Goal: Find specific page/section: Find specific page/section

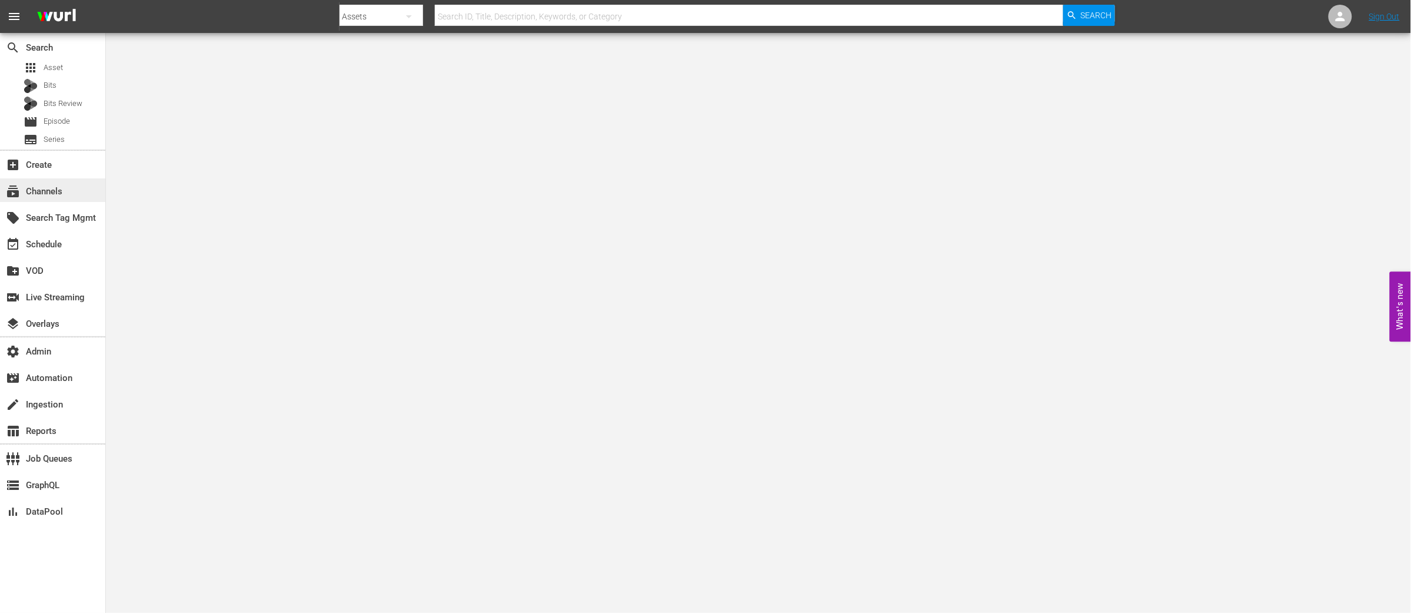
click at [68, 190] on div "subscriptions Channels" at bounding box center [52, 190] width 105 height 24
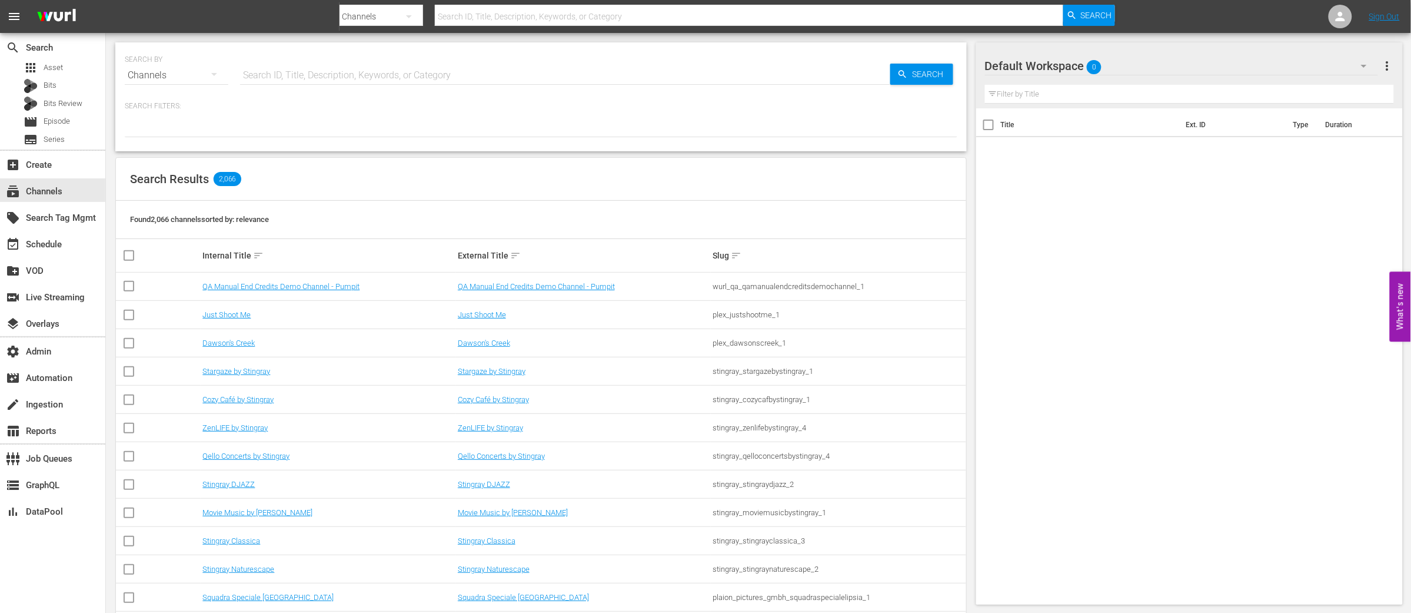
click at [310, 65] on input "text" at bounding box center [565, 75] width 650 height 28
type input "msgh"
type input "msg"
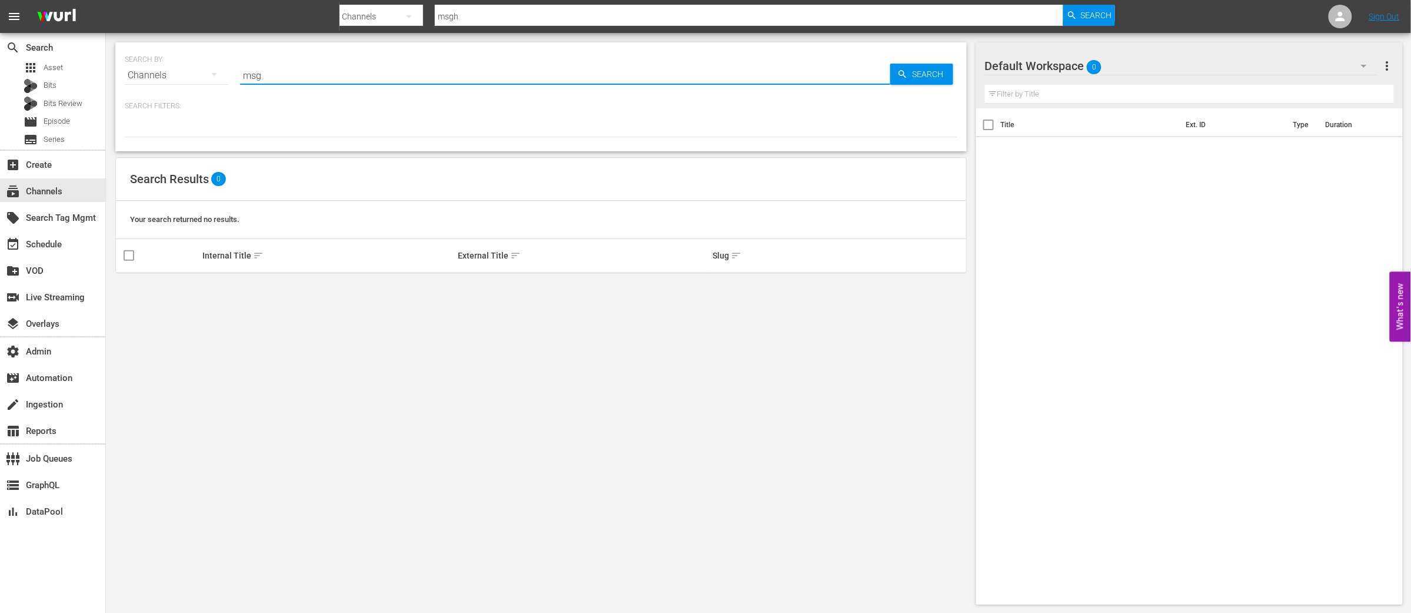
type input "msg"
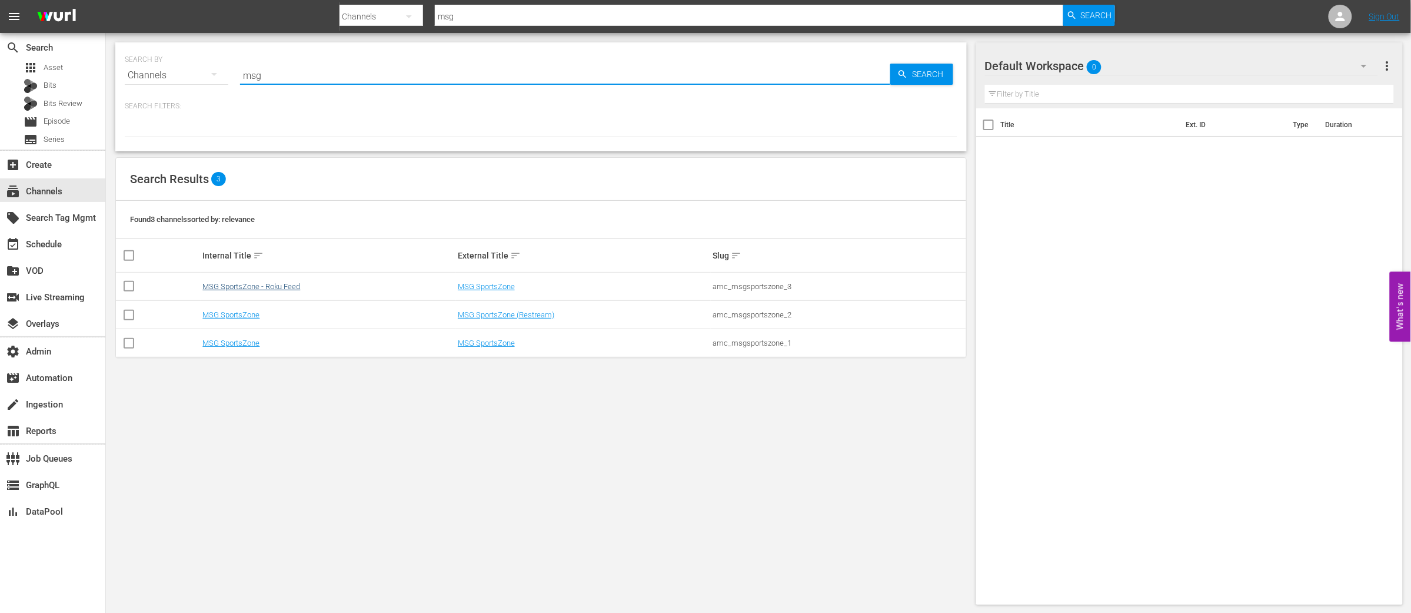
type input "msg"
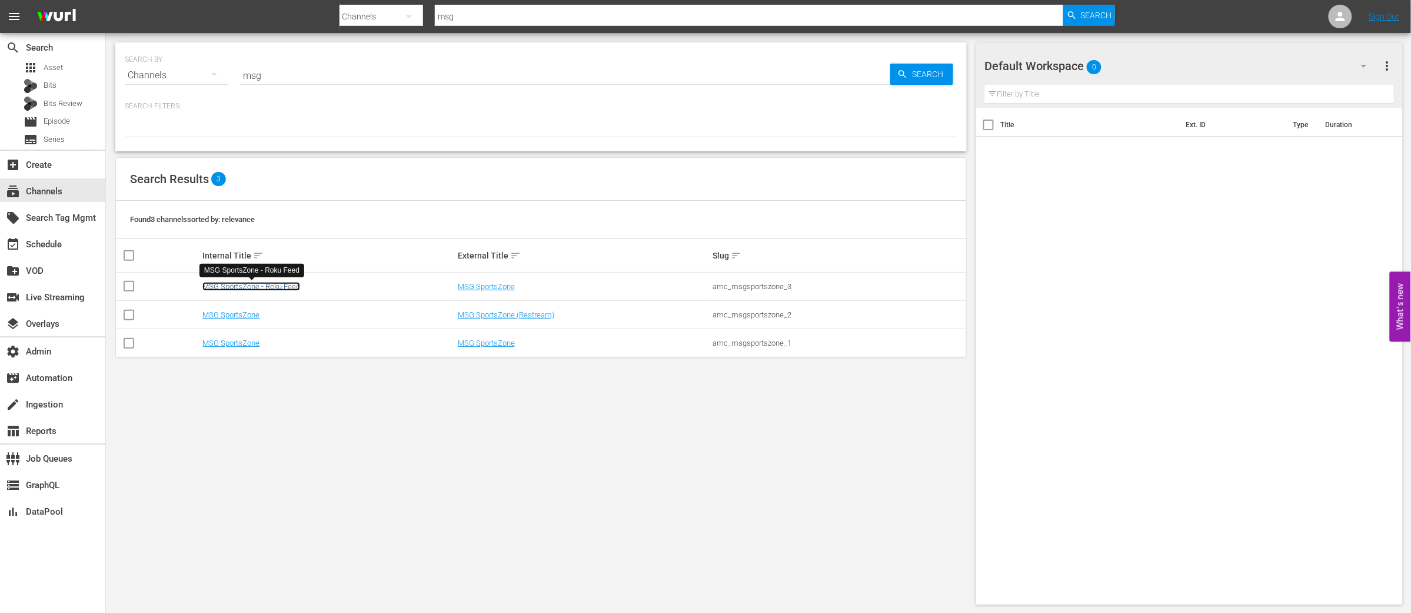
click at [273, 287] on link "MSG SportsZone - Roku Feed" at bounding box center [251, 286] width 98 height 9
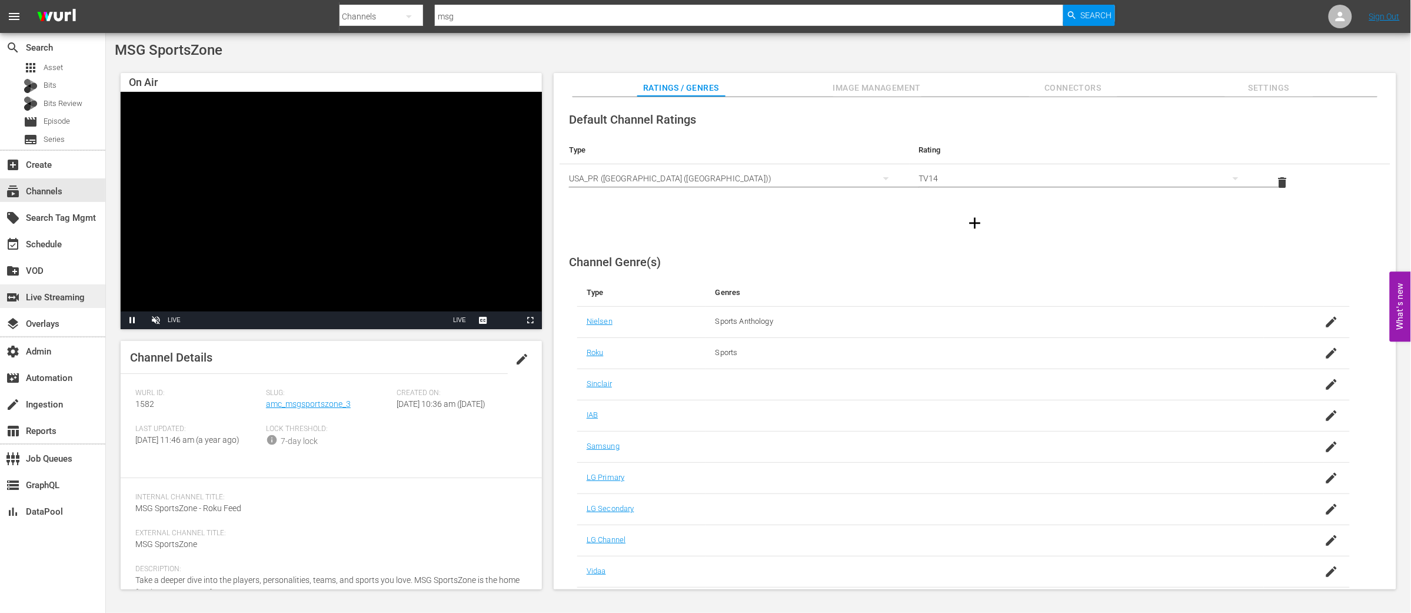
click at [55, 293] on div "switch_video Live Streaming" at bounding box center [33, 295] width 66 height 11
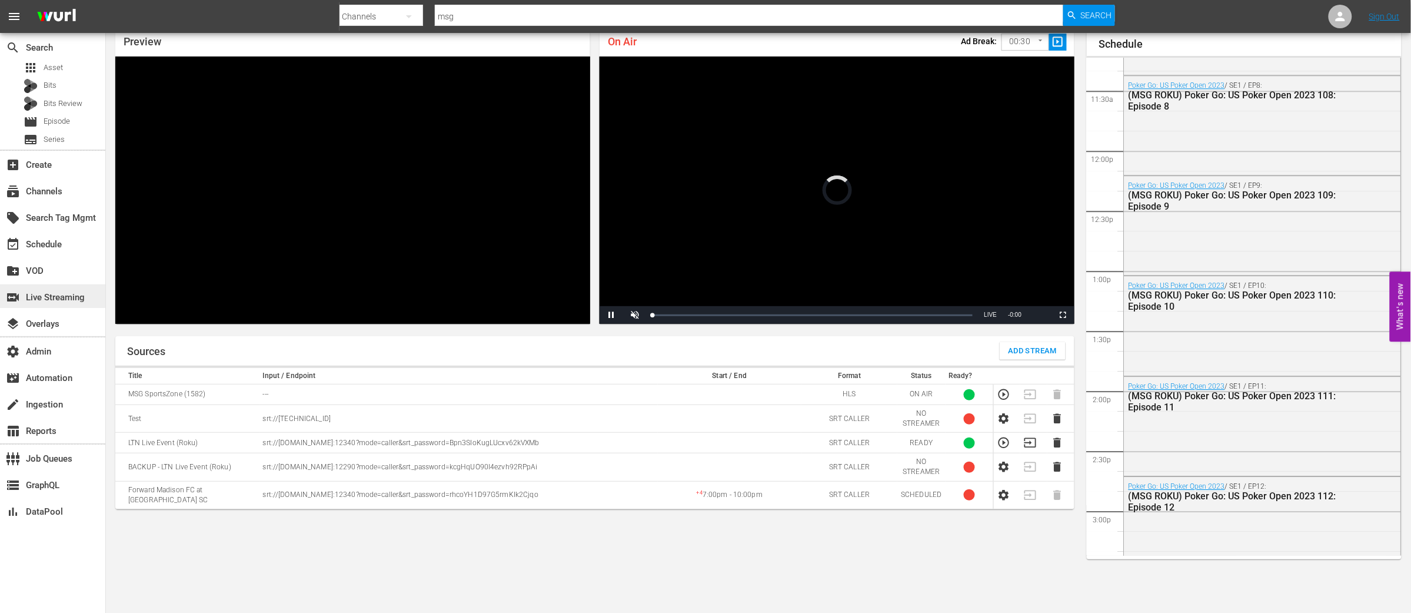
scroll to position [868, 0]
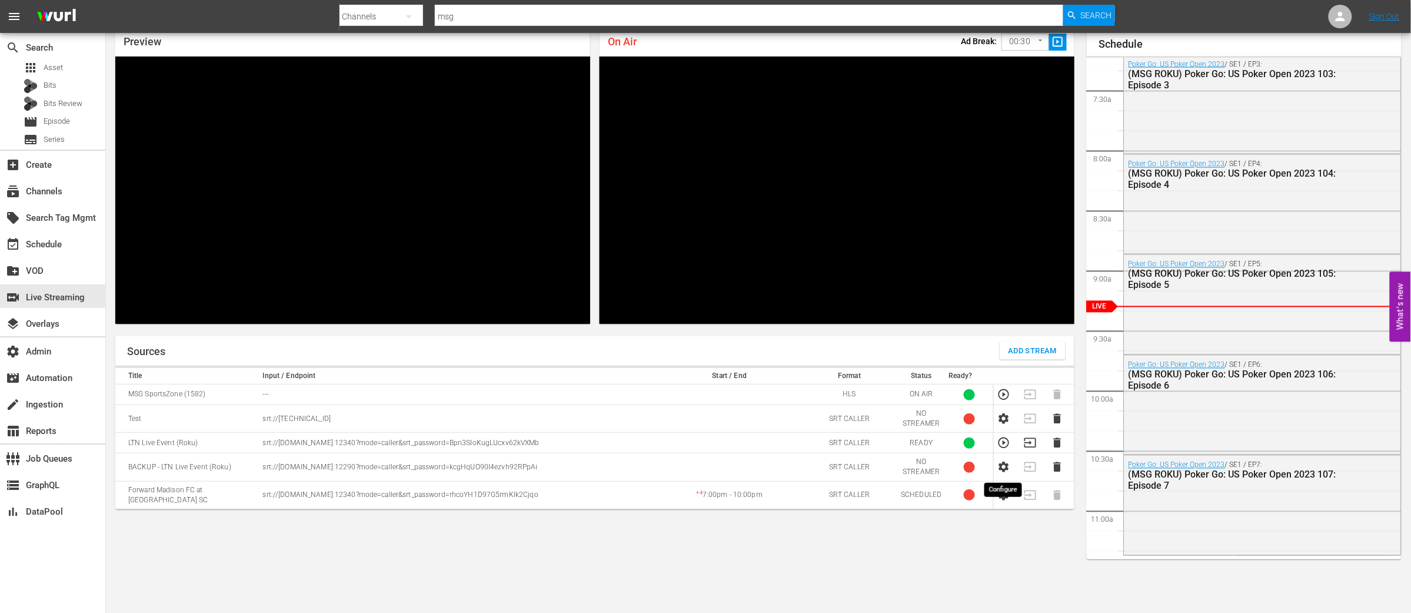
click at [1006, 466] on icon "button" at bounding box center [1004, 467] width 10 height 11
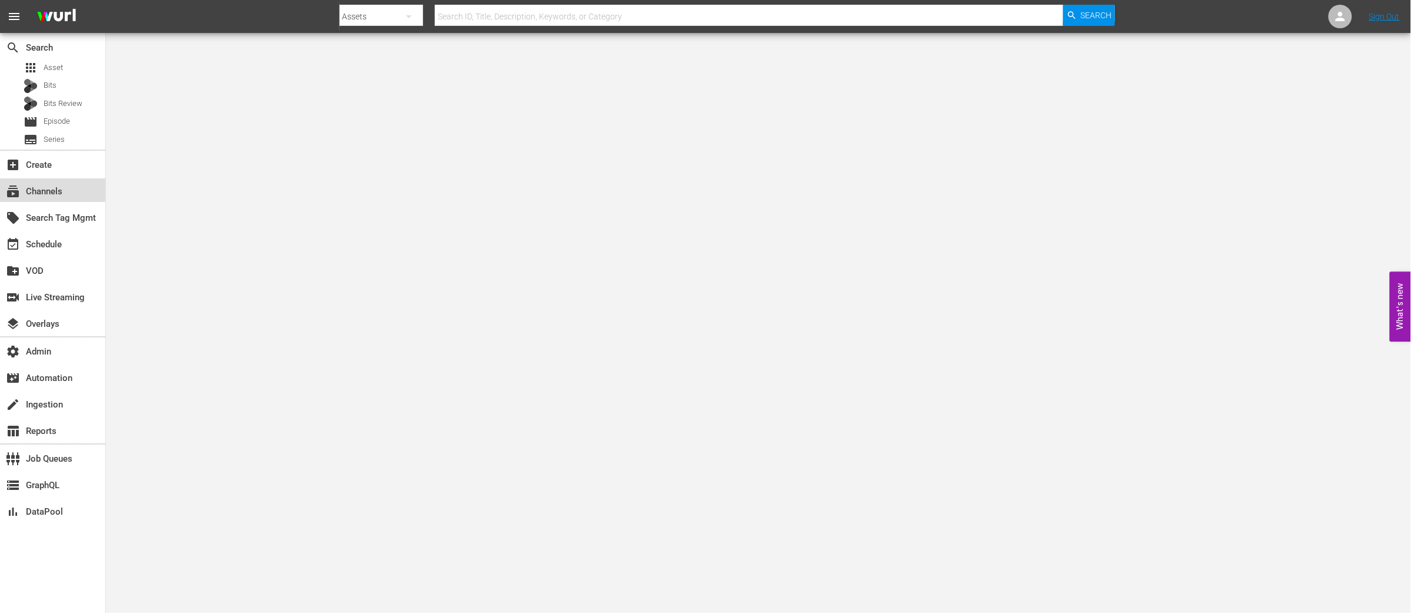
click at [42, 187] on div "subscriptions Channels" at bounding box center [33, 189] width 66 height 11
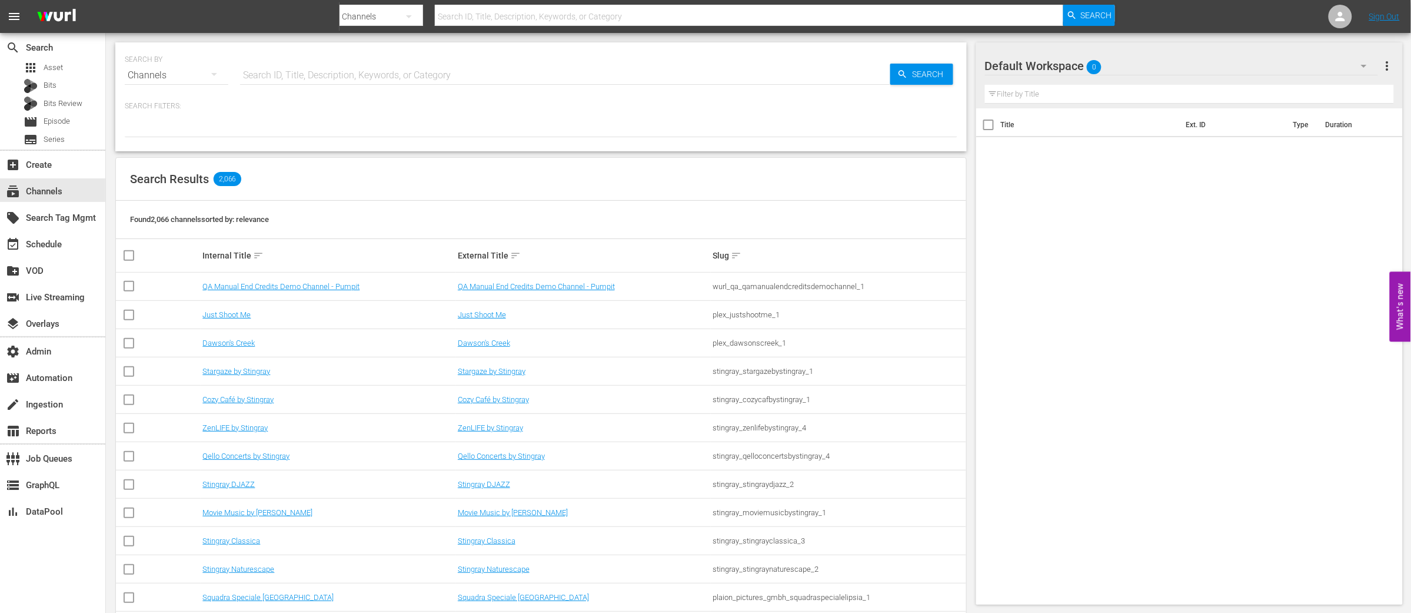
drag, startPoint x: 410, startPoint y: 78, endPoint x: 433, endPoint y: 84, distance: 23.6
click at [409, 78] on input "text" at bounding box center [565, 75] width 650 height 28
paste input "[DATE]"
type input "[DATE]"
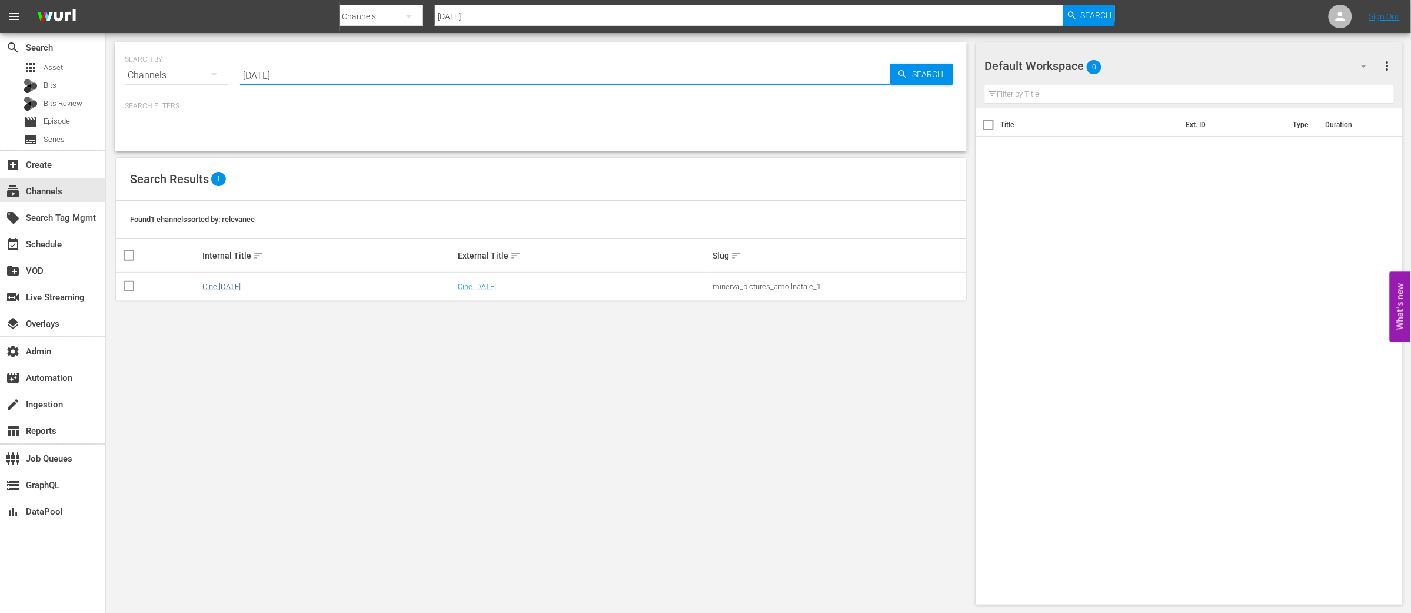
type input "[DATE]"
click at [220, 288] on link "Cine [DATE]" at bounding box center [221, 286] width 38 height 9
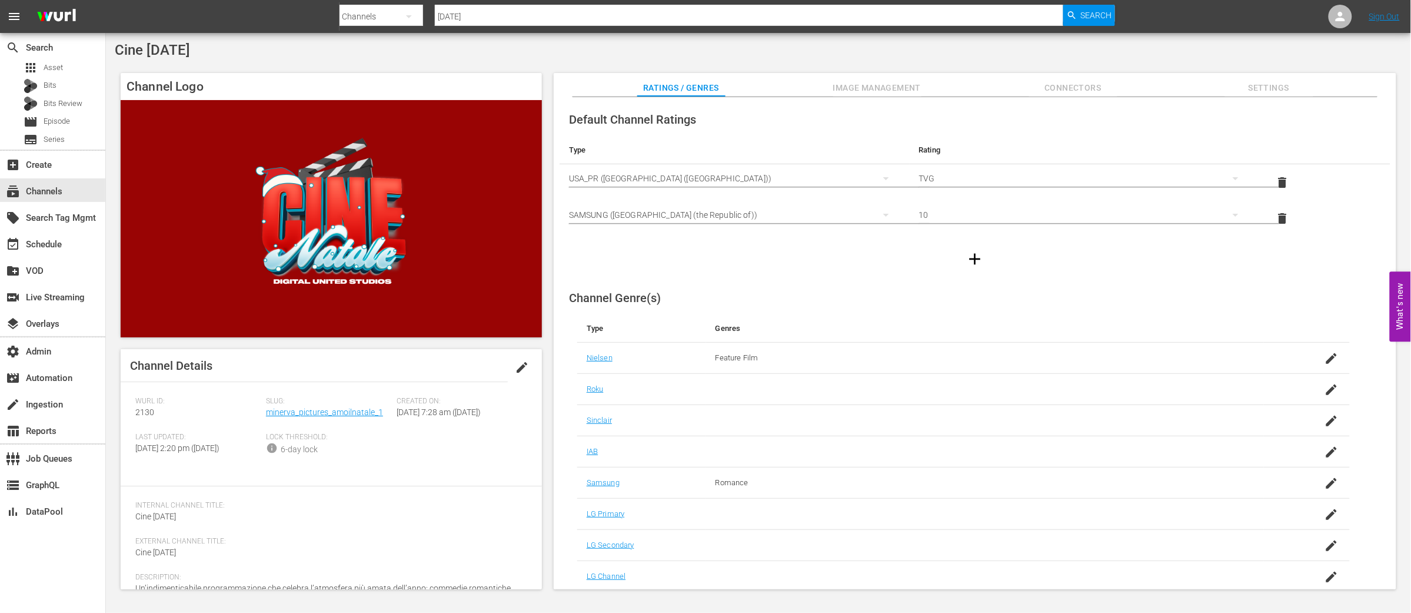
scroll to position [53, 0]
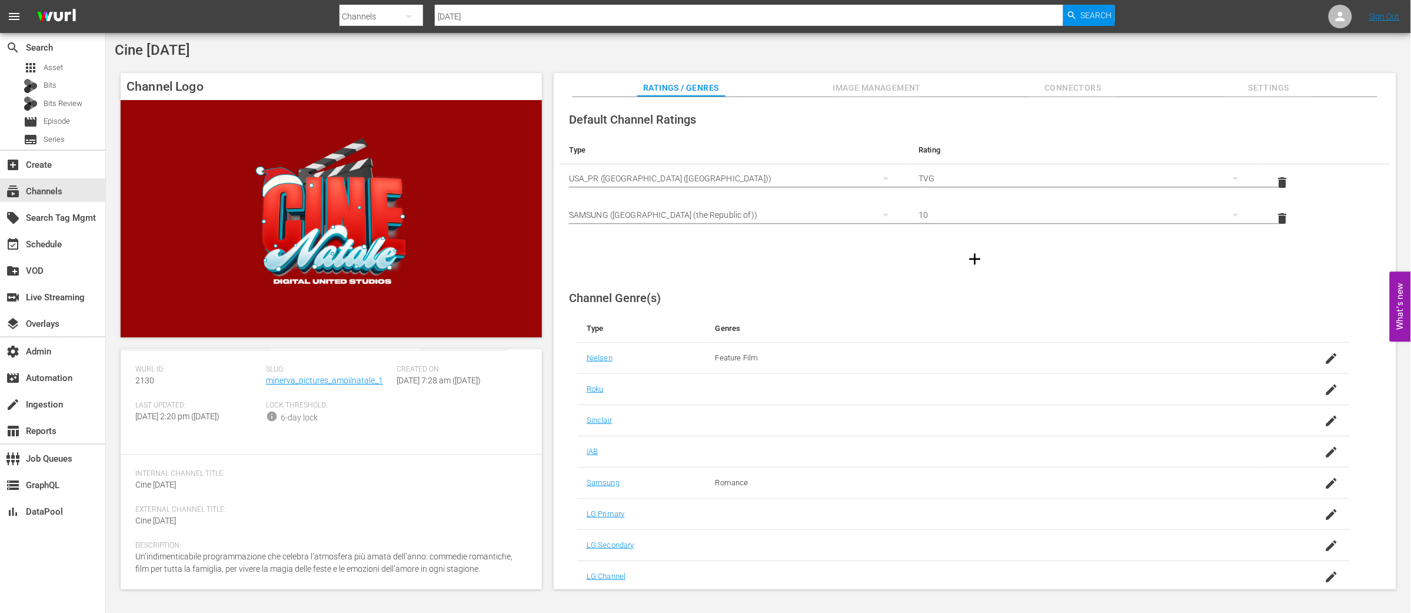
click at [1195, 107] on div "Default Channel Ratings Type Rating Select Rating Type [GEOGRAPHIC_DATA] ([GEOG…" at bounding box center [975, 189] width 831 height 172
click at [1214, 72] on div "Channel Logo Channel Details edit [PERSON_NAME] ID: 2130 Slug: minerva_pictures…" at bounding box center [759, 325] width 1288 height 516
click at [1336, 18] on icon at bounding box center [1341, 16] width 14 height 14
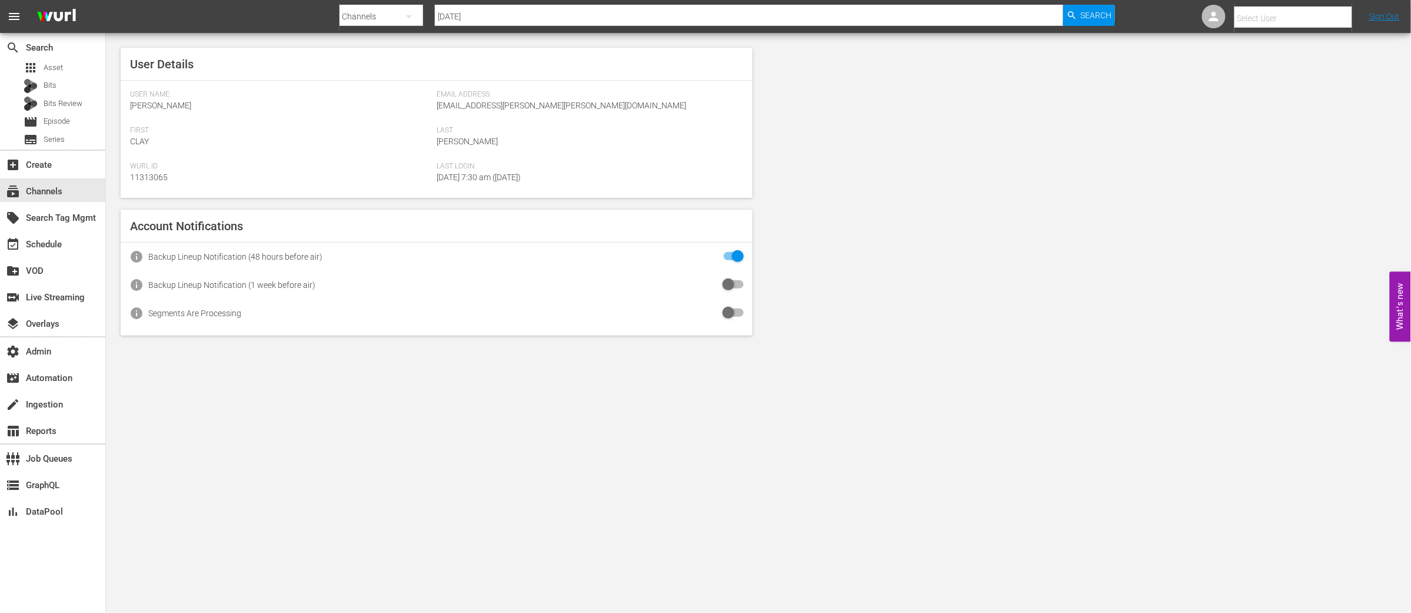
click at [1269, 19] on input "text" at bounding box center [1310, 18] width 151 height 28
click at [1265, 80] on div "[PERSON_NAME] <[PERSON_NAME][EMAIL_ADDRESS][DOMAIN_NAME]>" at bounding box center [1285, 79] width 184 height 28
type input "[PERSON_NAME] (11312727)"
